Goal: Task Accomplishment & Management: Use online tool/utility

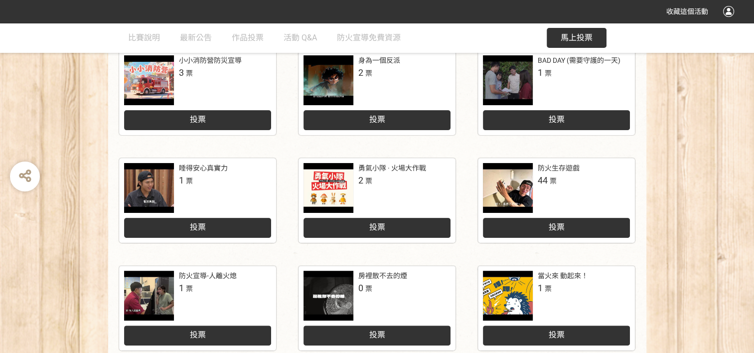
scroll to position [249, 0]
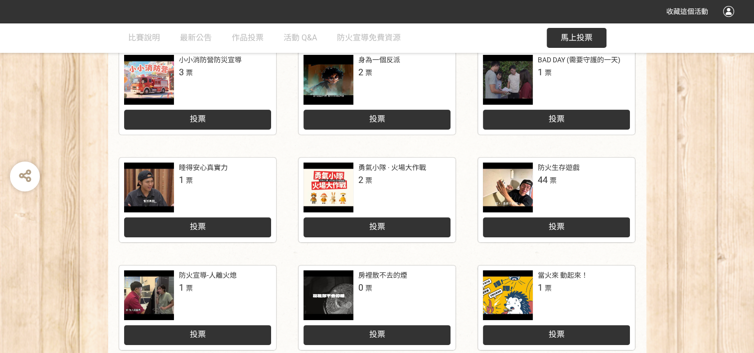
click at [516, 189] on div at bounding box center [508, 187] width 50 height 50
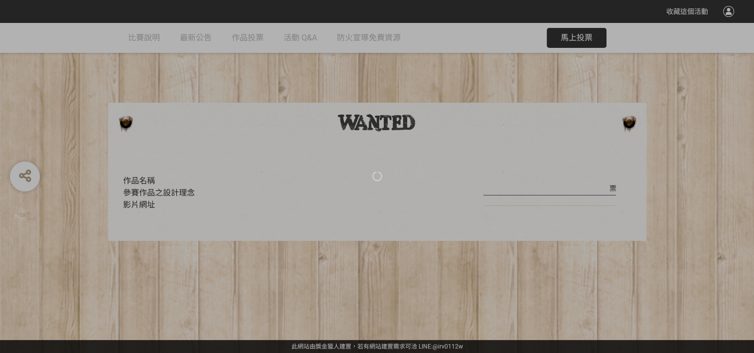
click at [259, 300] on div at bounding box center [377, 176] width 754 height 353
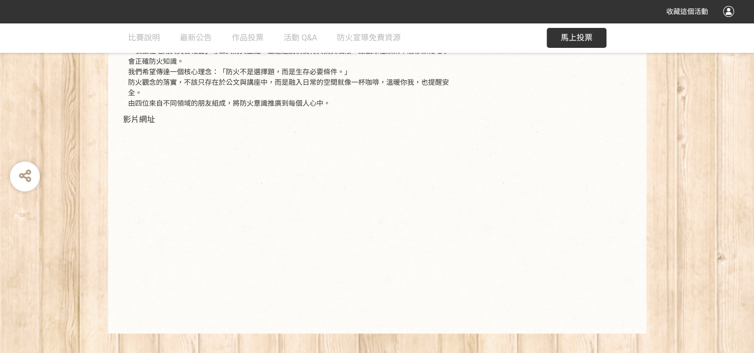
scroll to position [234, 0]
